Goal: Information Seeking & Learning: Learn about a topic

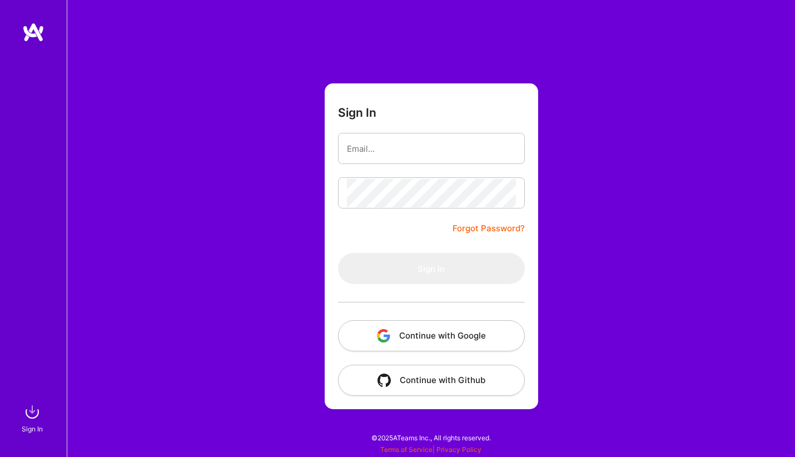
click at [437, 304] on div at bounding box center [431, 302] width 187 height 36
click at [437, 337] on button "Continue with Google" at bounding box center [431, 335] width 187 height 31
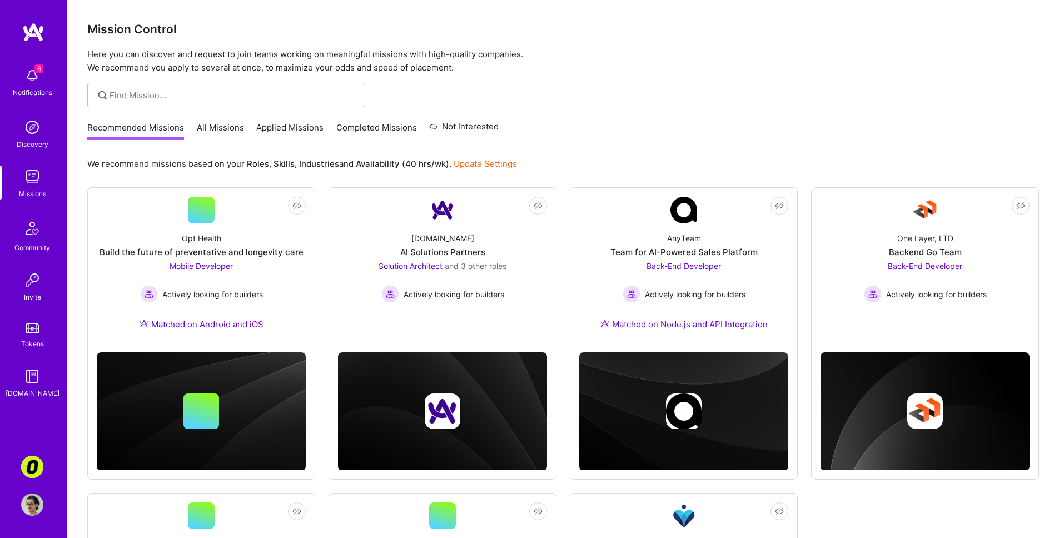
click at [220, 123] on link "All Missions" at bounding box center [220, 131] width 47 height 18
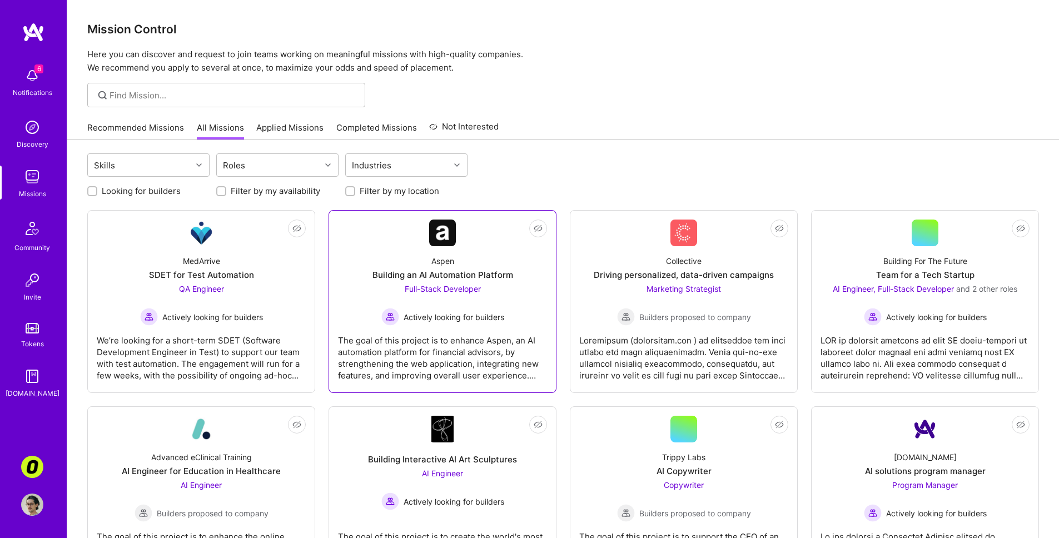
click at [390, 340] on div "The goal of this project is to enhance Aspen, an AI automation platform for fin…" at bounding box center [442, 354] width 209 height 56
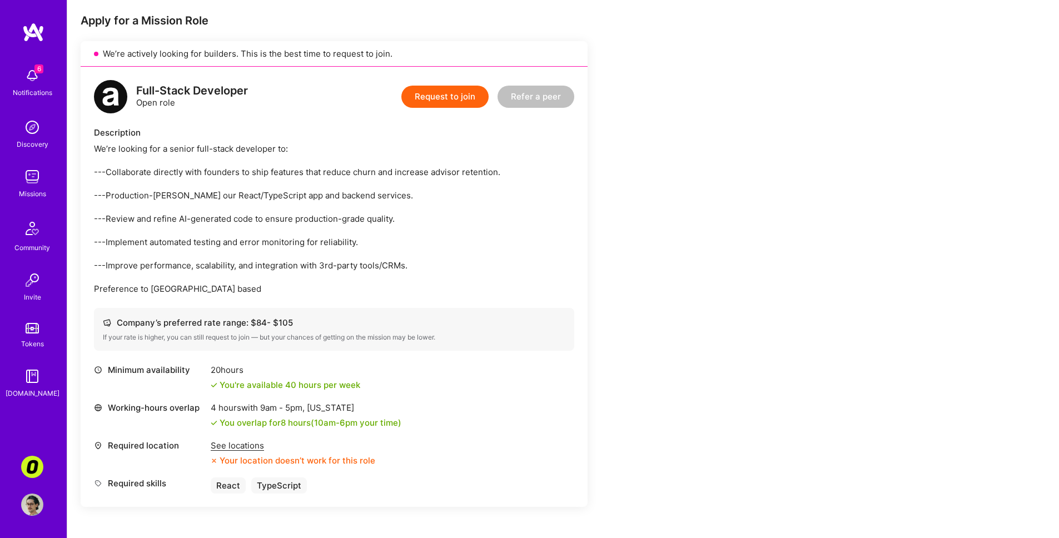
scroll to position [215, 0]
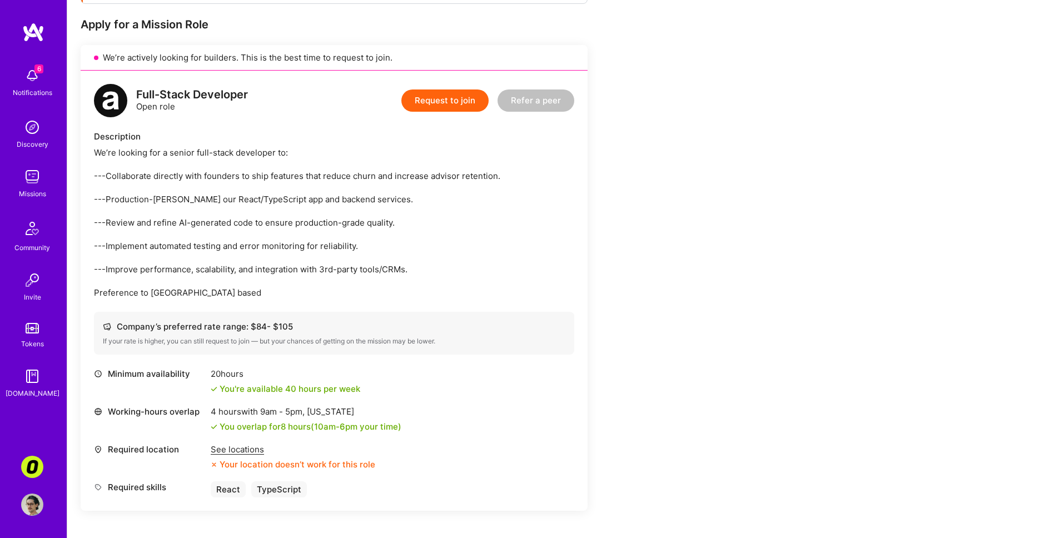
click at [258, 449] on div "See locations" at bounding box center [293, 450] width 165 height 12
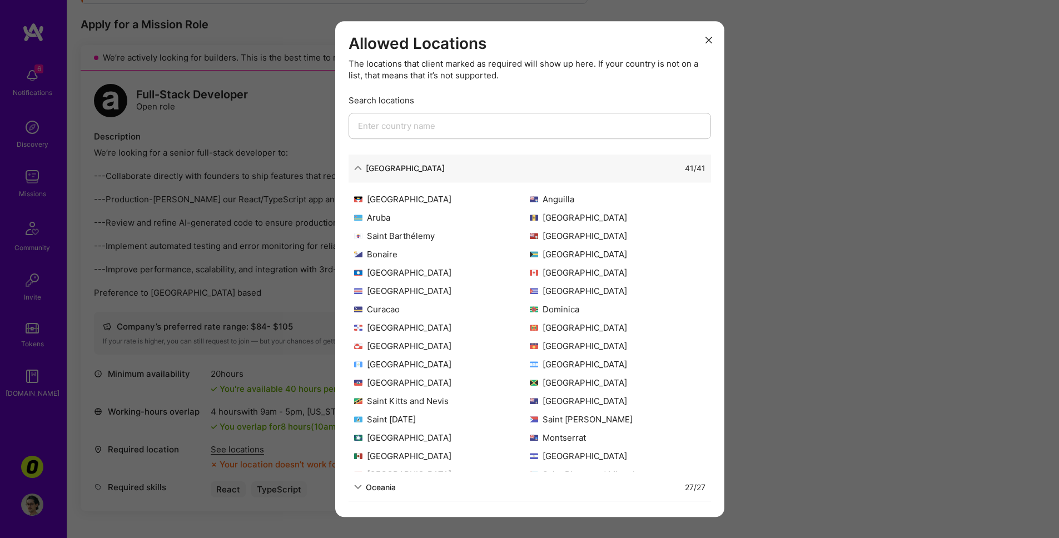
scroll to position [107, 0]
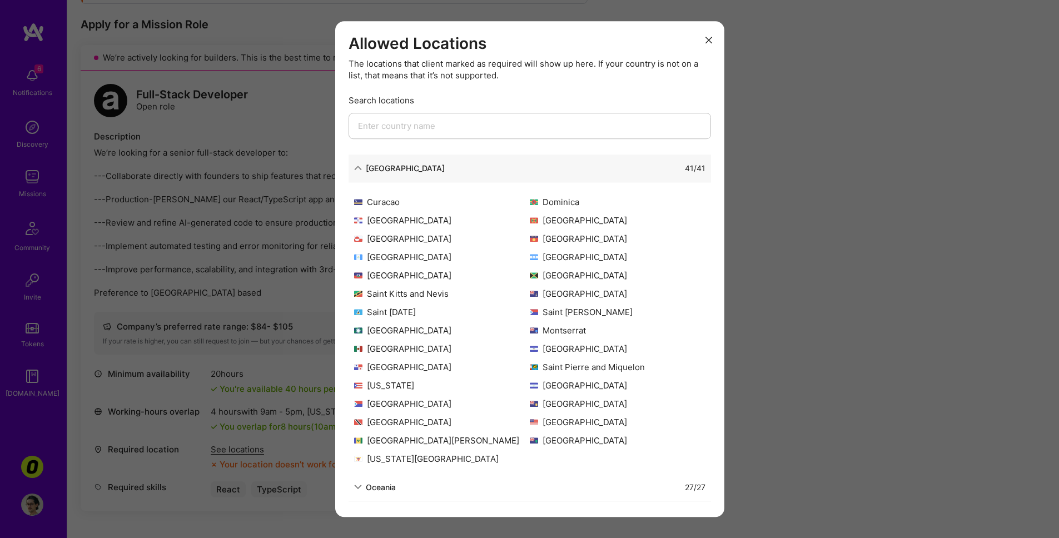
click at [368, 457] on div "Oceania" at bounding box center [381, 488] width 30 height 12
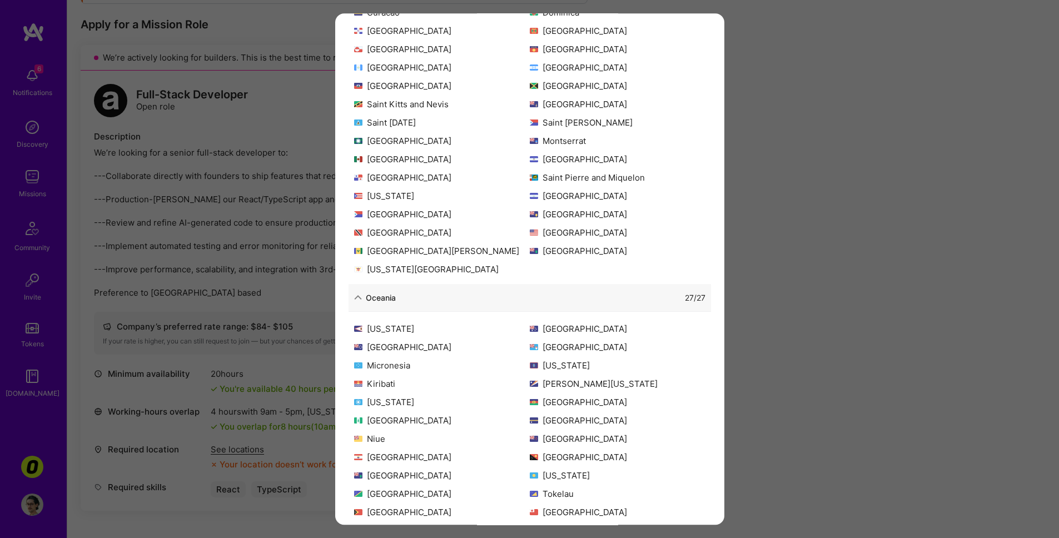
scroll to position [250, 0]
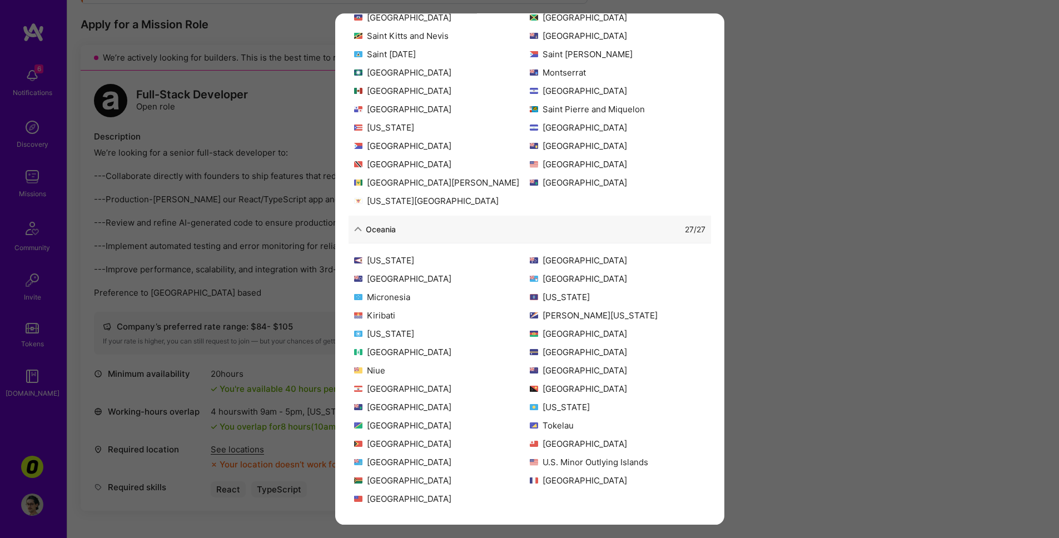
click at [239, 322] on div "Allowed Locations The locations that client marked as required will show up her…" at bounding box center [529, 269] width 1059 height 538
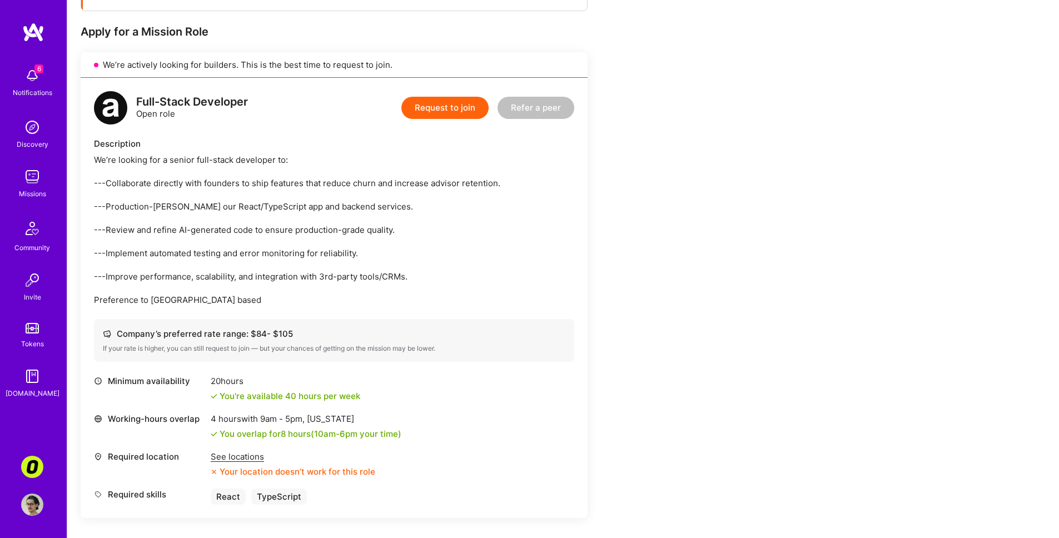
scroll to position [206, 0]
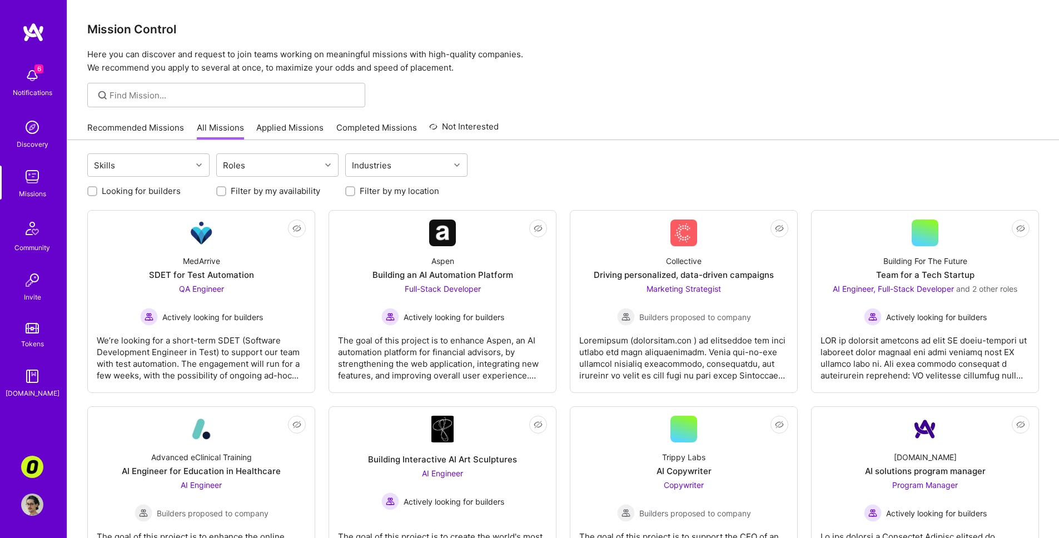
click at [239, 322] on span "Actively looking for builders" at bounding box center [212, 317] width 101 height 12
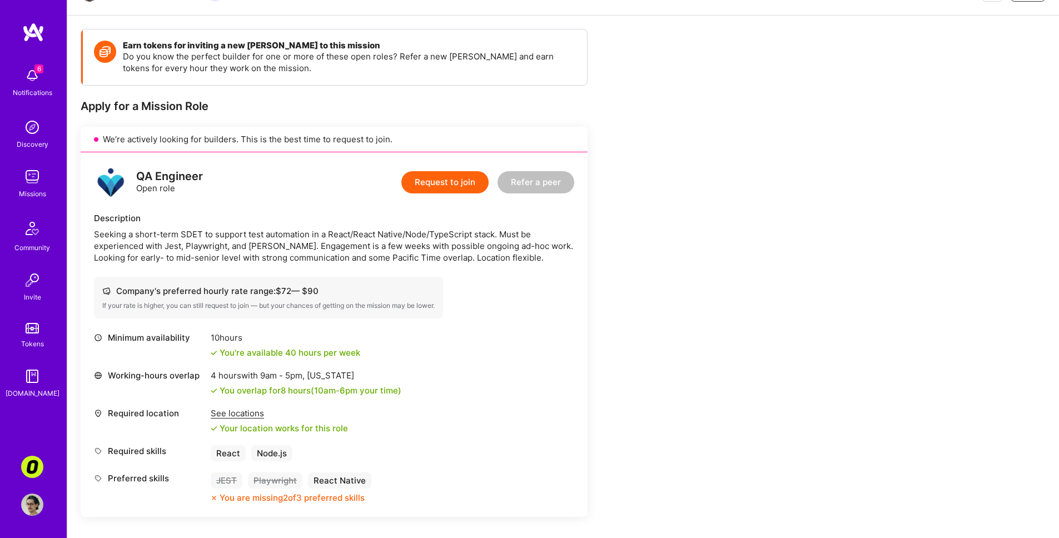
scroll to position [135, 0]
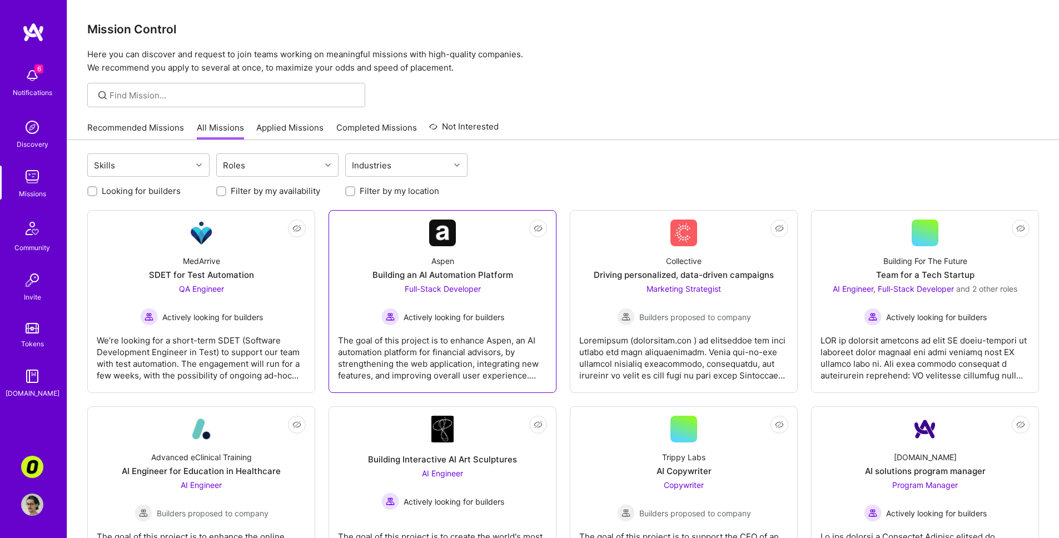
click at [438, 335] on div "The goal of this project is to enhance Aspen, an AI automation platform for fin…" at bounding box center [442, 354] width 209 height 56
